Goal: Communication & Community: Answer question/provide support

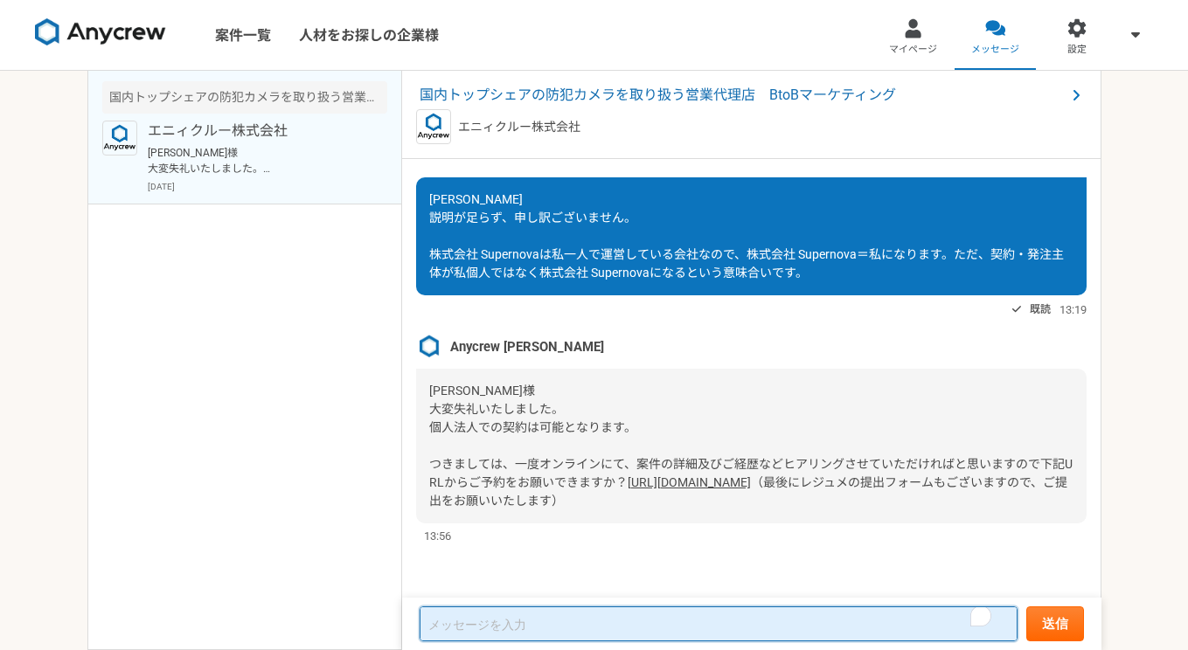
click at [642, 617] on textarea "To enrich screen reader interactions, please activate Accessibility in Grammarl…" at bounding box center [719, 624] width 598 height 35
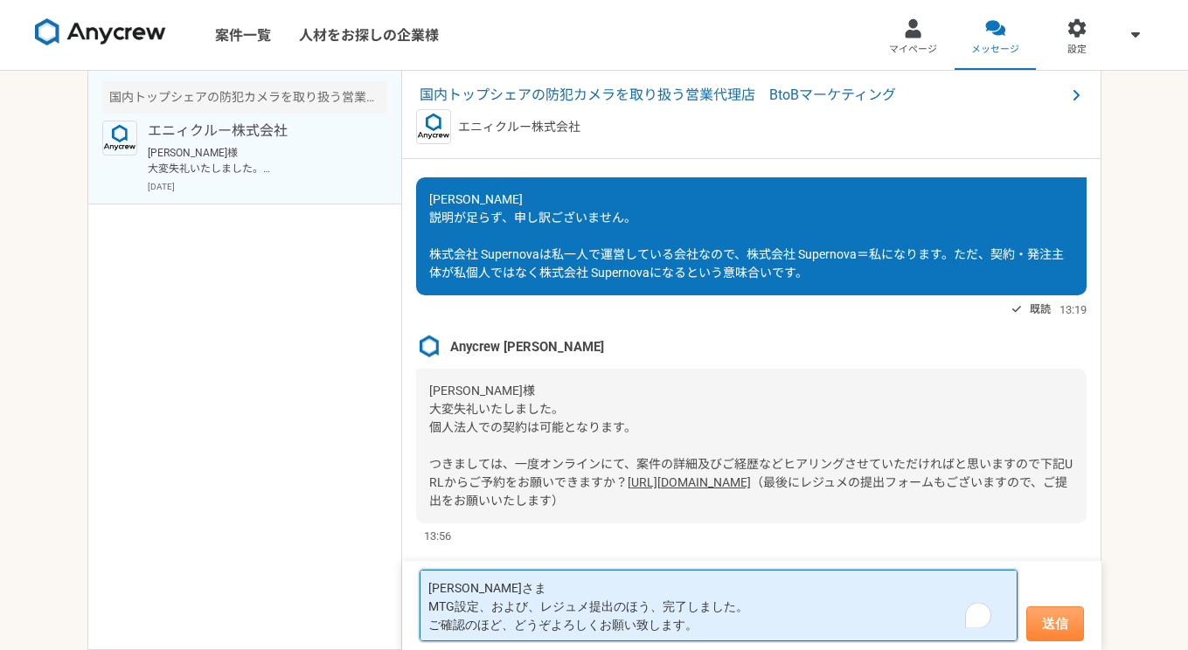
type textarea "[PERSON_NAME]さま MTG設定、および、レジュメ提出のほう、完了しました。 ご確認のほど、どうぞよろしくお願い致します。"
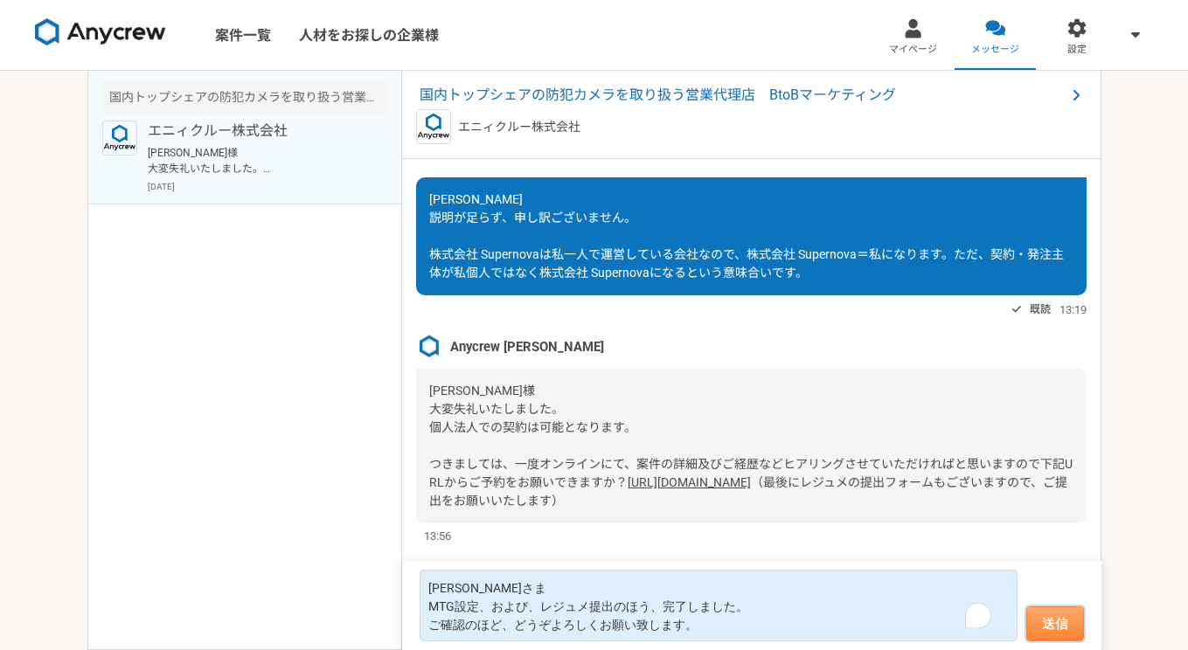
click at [1063, 615] on button "送信" at bounding box center [1055, 624] width 58 height 35
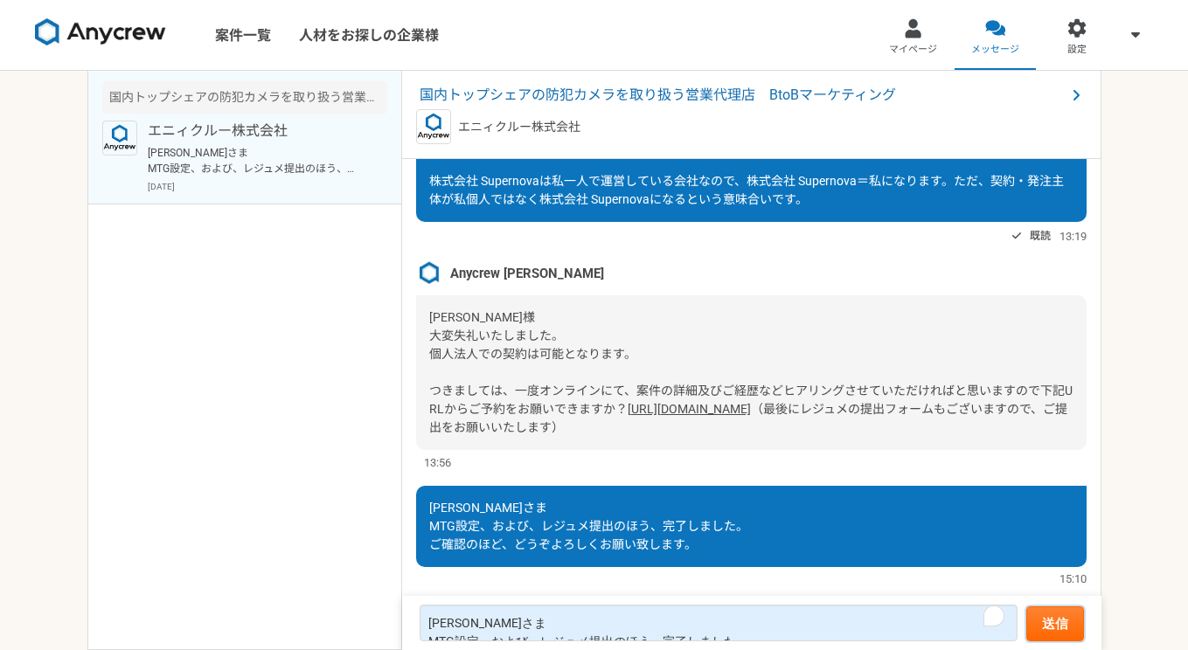
scroll to position [1179, 0]
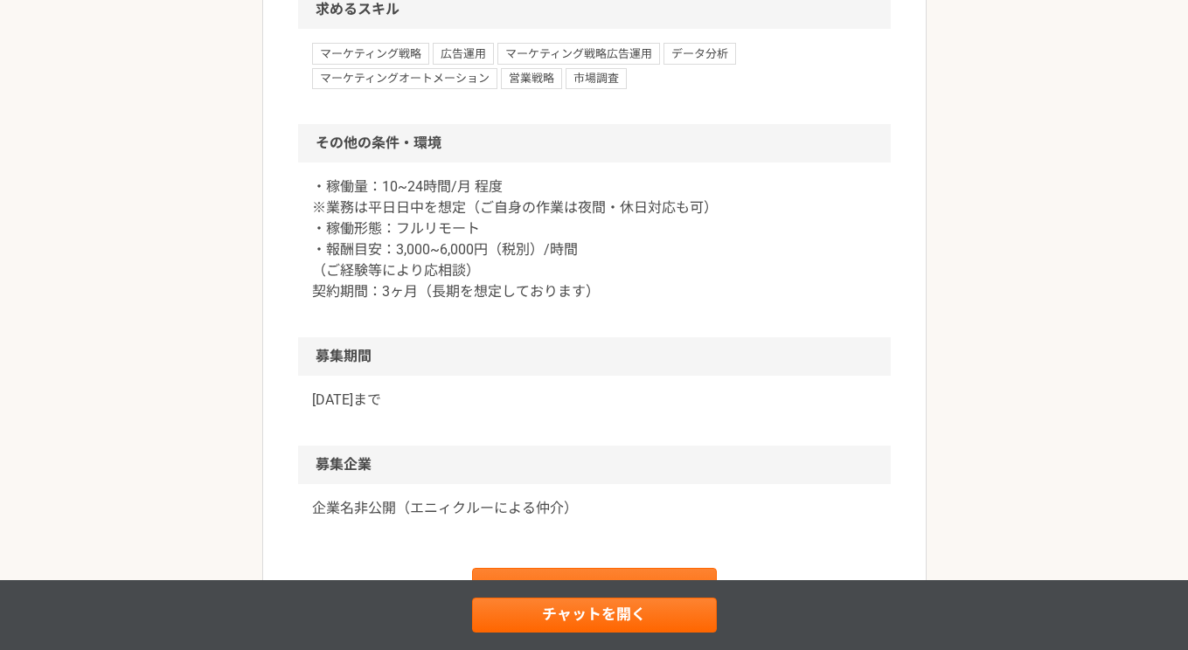
scroll to position [1875, 0]
